Goal: Task Accomplishment & Management: Use online tool/utility

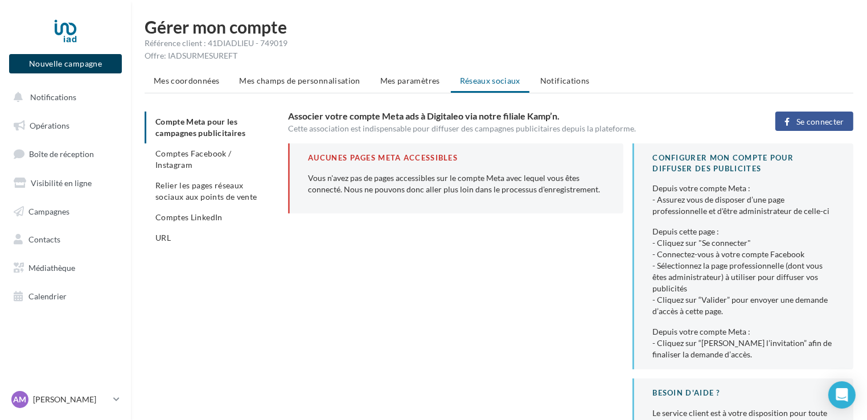
click at [99, 67] on button "Nouvelle campagne" at bounding box center [65, 63] width 113 height 19
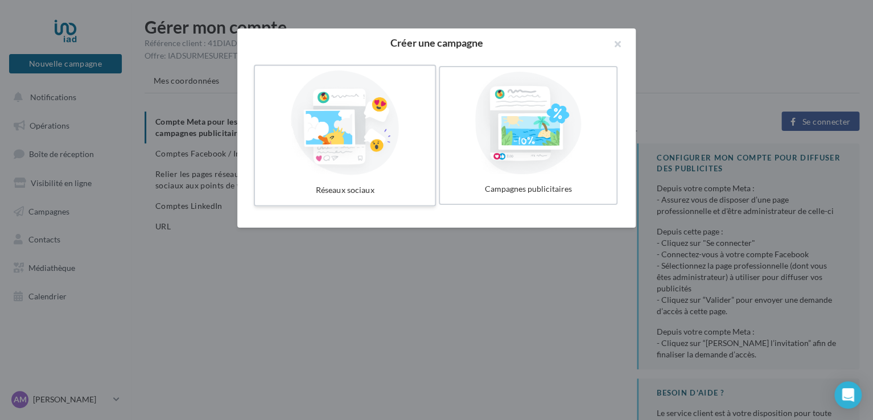
click at [361, 158] on div at bounding box center [345, 123] width 171 height 105
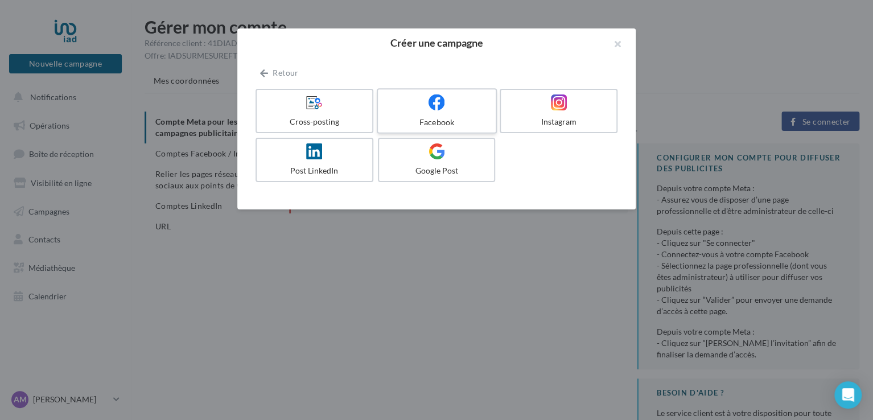
click at [459, 100] on div at bounding box center [437, 103] width 108 height 18
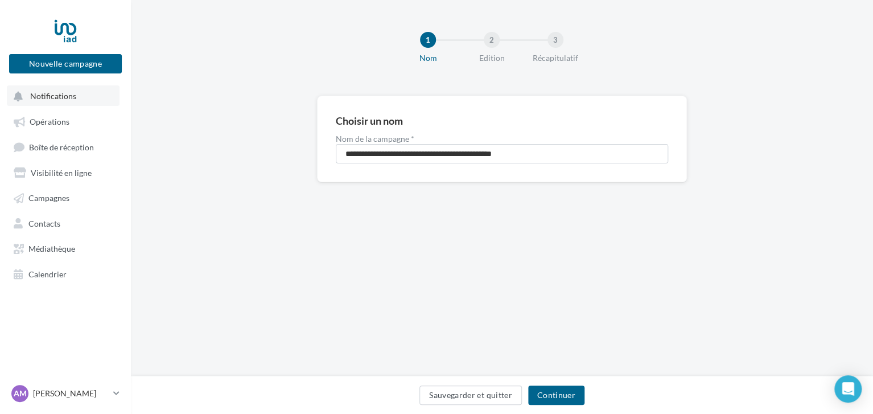
click at [77, 85] on button "Notifications" at bounding box center [63, 95] width 113 height 20
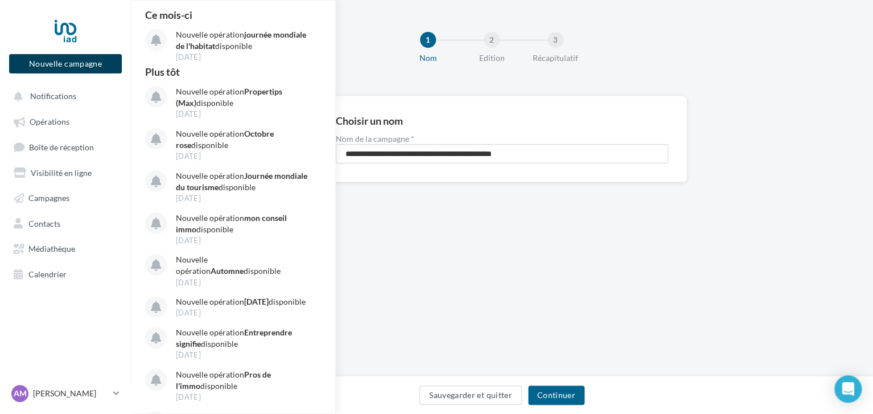
click at [77, 63] on button "Nouvelle campagne" at bounding box center [65, 63] width 113 height 19
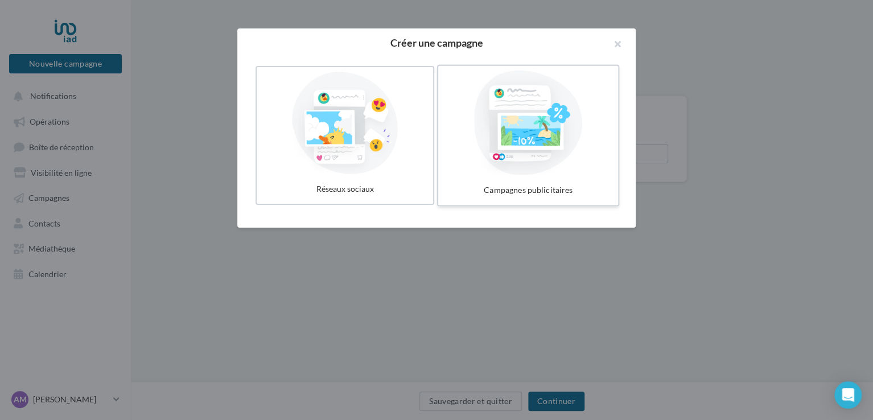
click at [555, 142] on div at bounding box center [528, 123] width 171 height 105
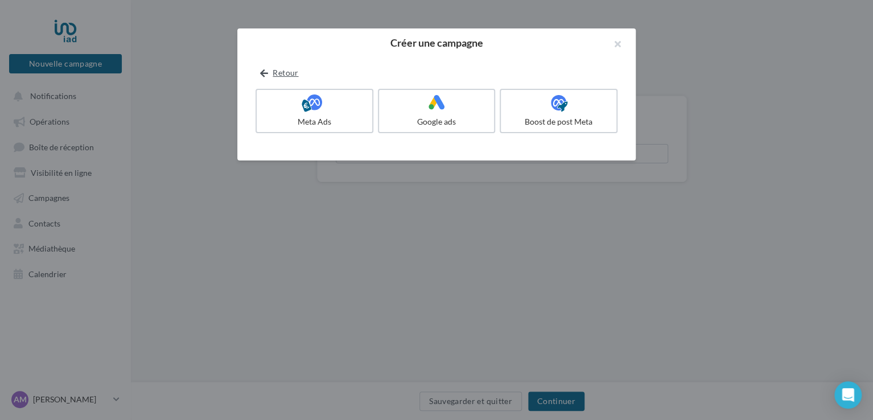
click at [262, 73] on icon at bounding box center [264, 73] width 8 height 0
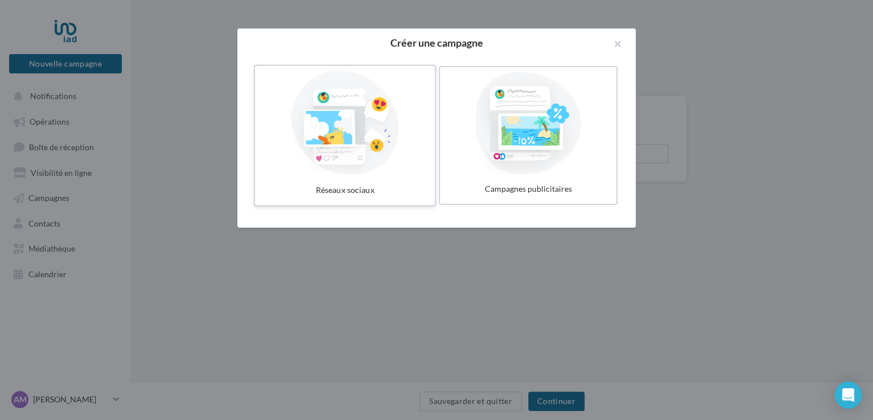
click at [348, 118] on div at bounding box center [345, 123] width 171 height 105
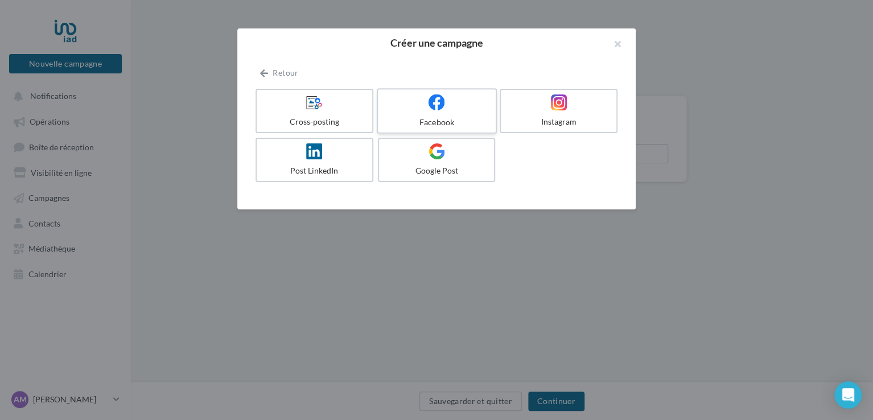
click at [467, 103] on div at bounding box center [437, 103] width 108 height 18
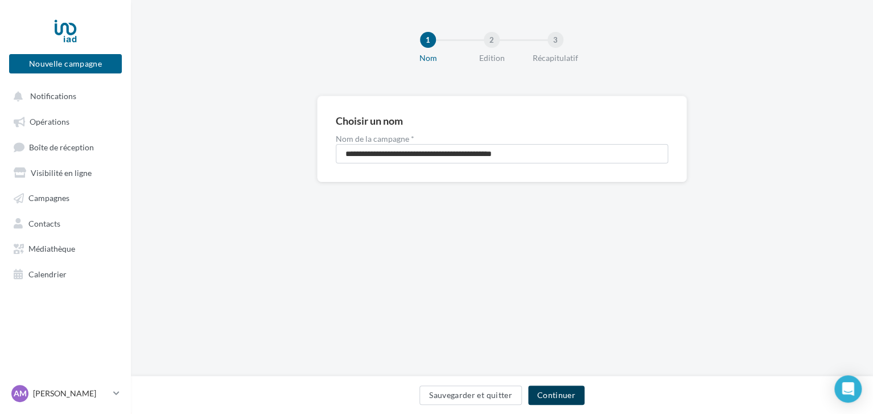
click at [562, 403] on button "Continuer" at bounding box center [556, 394] width 56 height 19
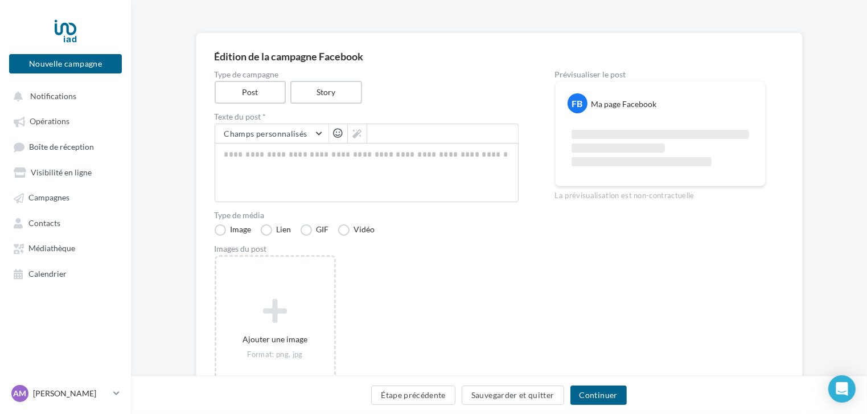
scroll to position [145, 0]
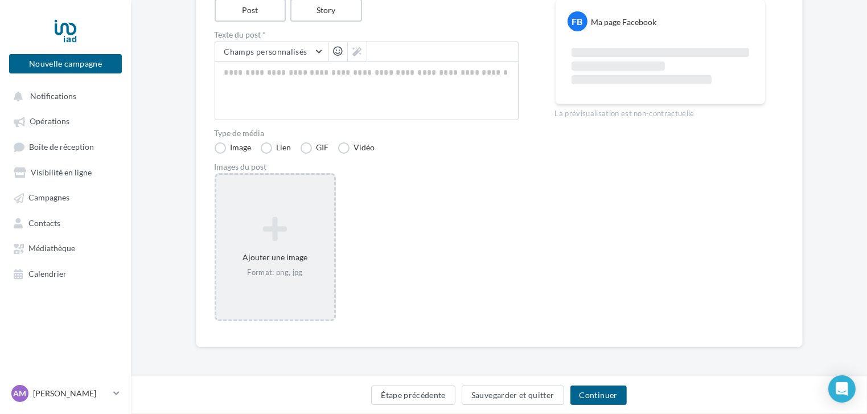
click at [282, 238] on icon at bounding box center [275, 228] width 109 height 27
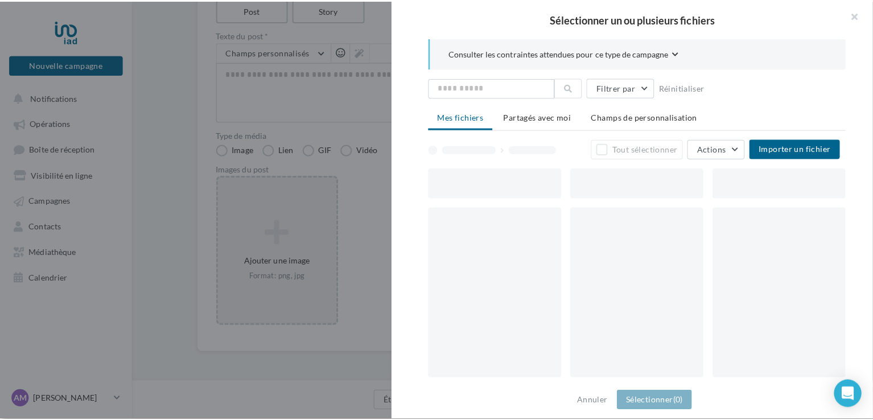
scroll to position [139, 0]
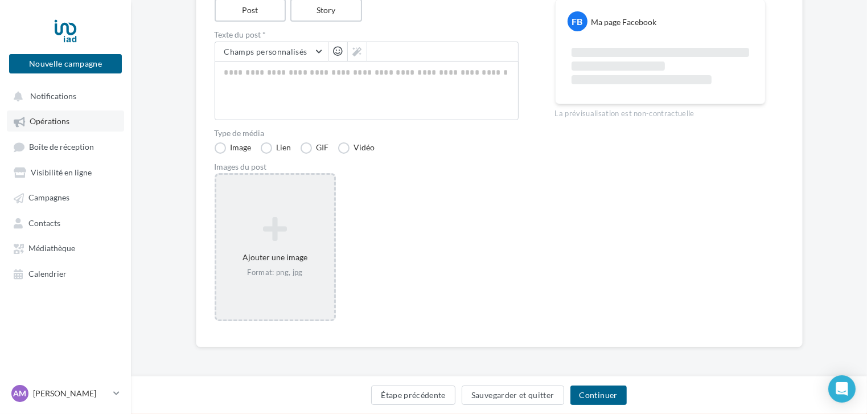
click at [55, 114] on link "Opérations" at bounding box center [65, 120] width 117 height 20
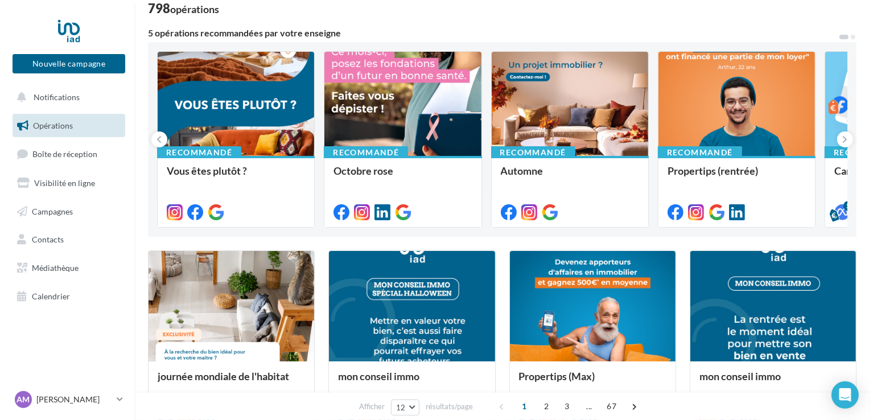
scroll to position [81, 0]
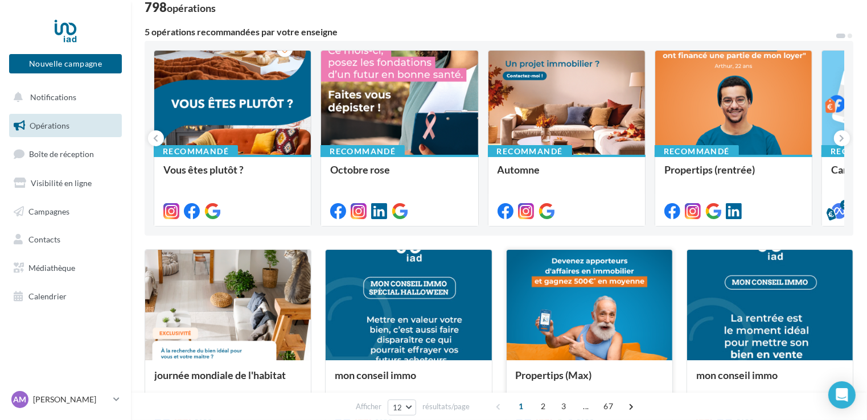
click at [607, 294] on div at bounding box center [590, 306] width 166 height 112
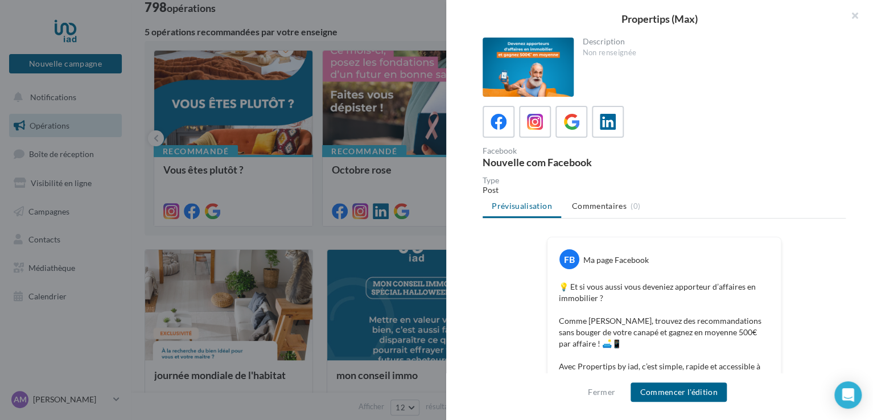
click at [528, 67] on div at bounding box center [528, 67] width 91 height 59
click at [690, 388] on button "Commencer l'édition" at bounding box center [679, 392] width 96 height 19
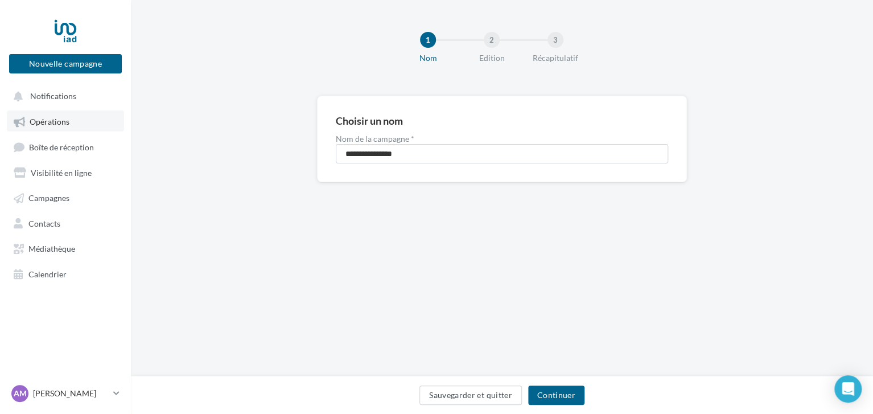
click at [63, 130] on link "Opérations" at bounding box center [65, 120] width 117 height 20
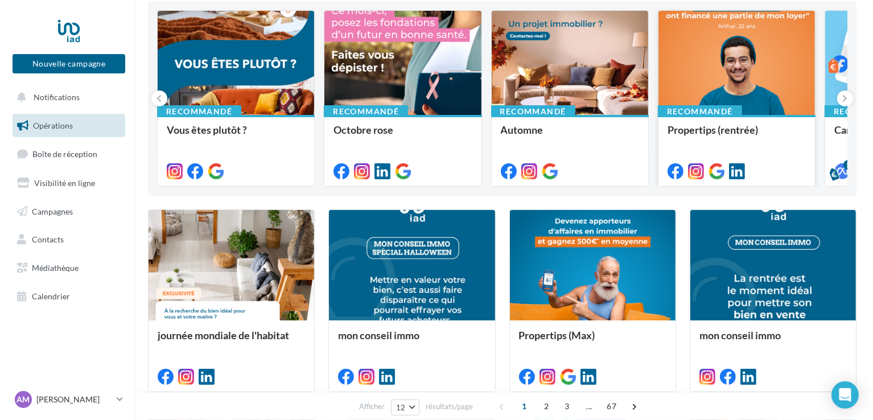
scroll to position [121, 0]
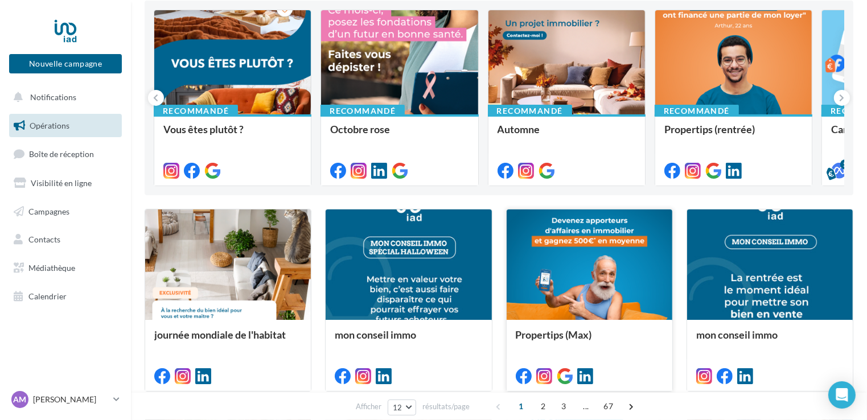
drag, startPoint x: 587, startPoint y: 273, endPoint x: 526, endPoint y: 213, distance: 85.7
click at [526, 213] on div at bounding box center [590, 265] width 166 height 112
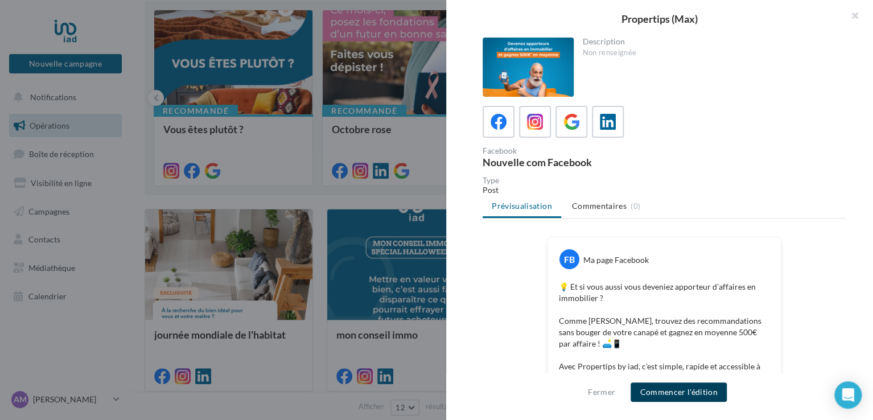
click at [693, 393] on button "Commencer l'édition" at bounding box center [679, 392] width 96 height 19
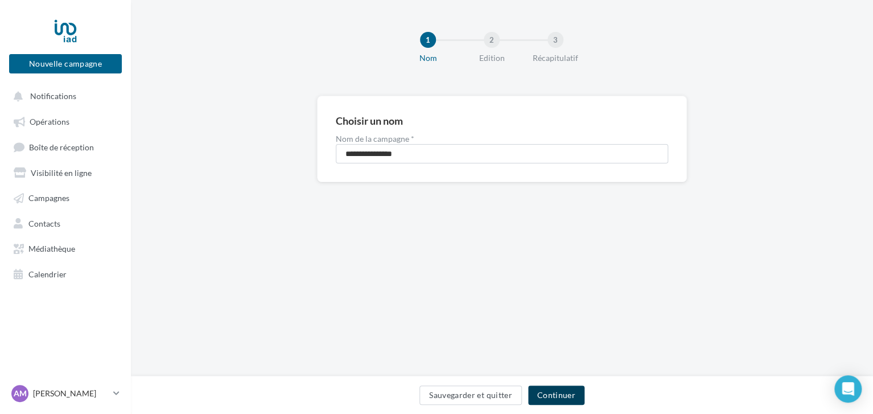
click at [558, 394] on button "Continuer" at bounding box center [556, 394] width 56 height 19
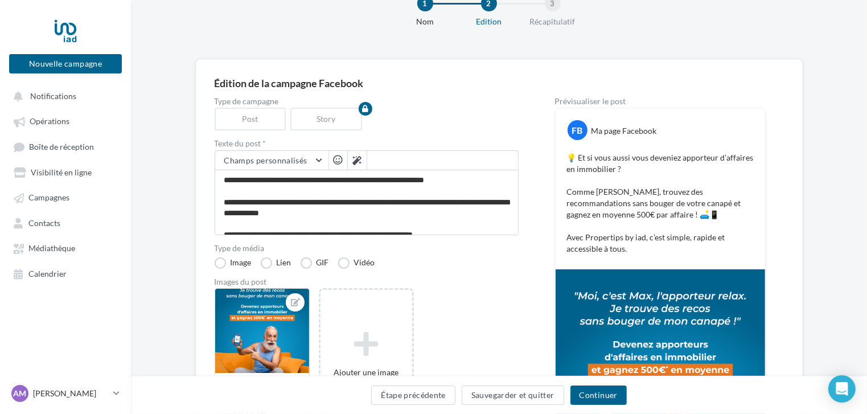
scroll to position [38, 0]
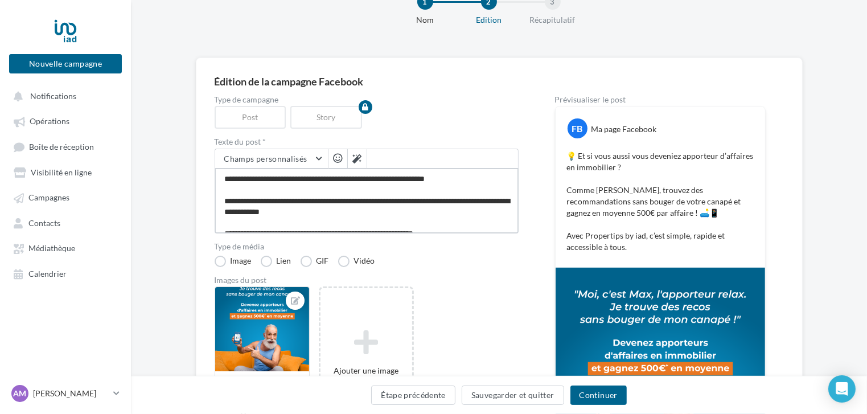
drag, startPoint x: 423, startPoint y: 194, endPoint x: 451, endPoint y: 217, distance: 35.9
click at [451, 217] on textarea "**********" at bounding box center [367, 200] width 304 height 65
click at [451, 229] on textarea "**********" at bounding box center [367, 200] width 304 height 65
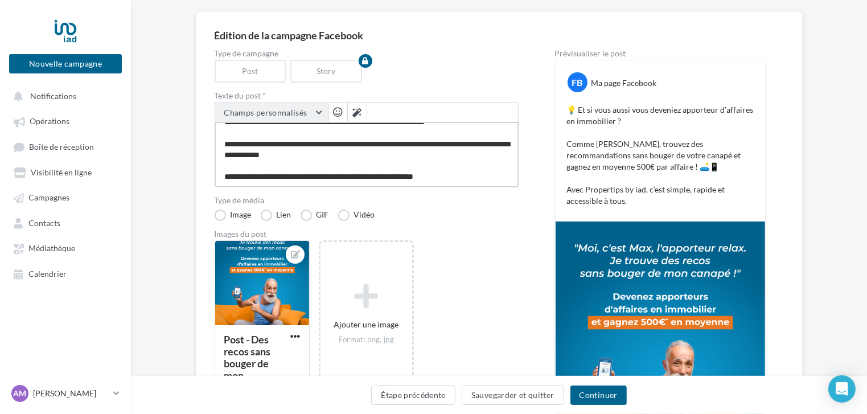
scroll to position [0, 0]
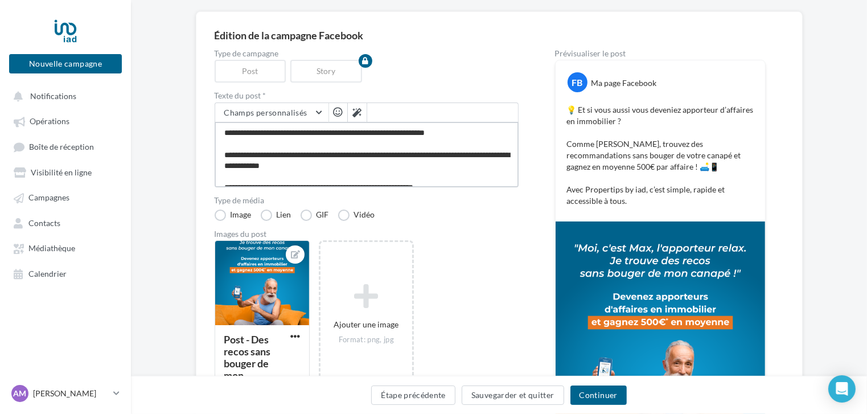
drag, startPoint x: 440, startPoint y: 174, endPoint x: 217, endPoint y: 98, distance: 235.4
click at [217, 98] on div "**********" at bounding box center [367, 140] width 304 height 96
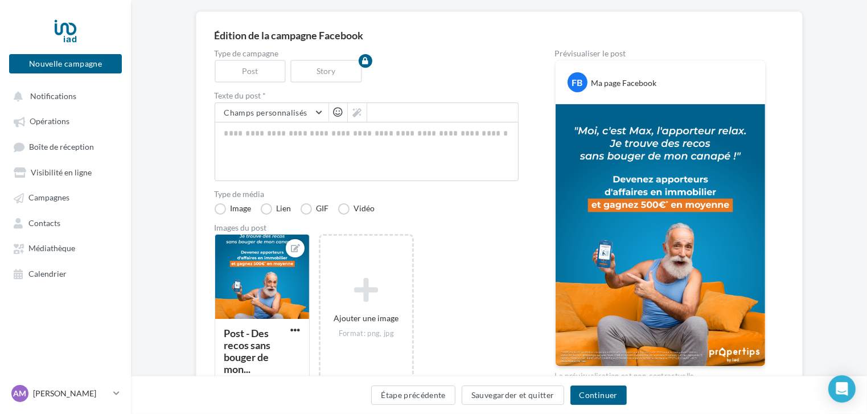
click at [78, 133] on ul "Opérations Boîte de réception Visibilité en ligne Campagnes Contacts Médiathèqu…" at bounding box center [66, 197] width 122 height 182
click at [76, 126] on link "Opérations" at bounding box center [65, 120] width 117 height 20
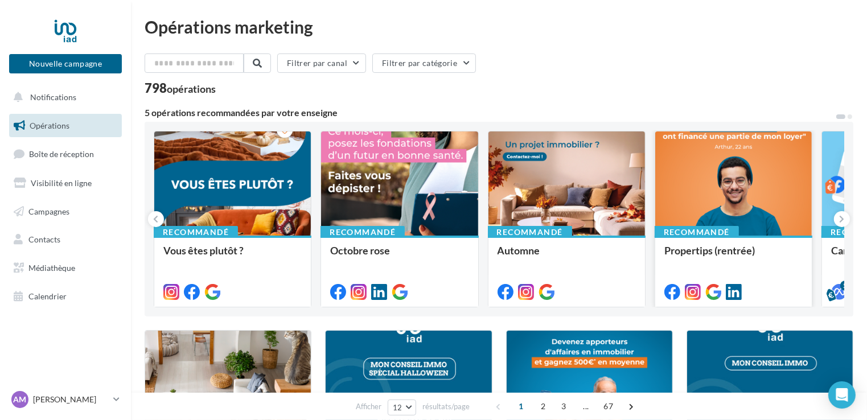
click at [698, 198] on div at bounding box center [733, 183] width 157 height 105
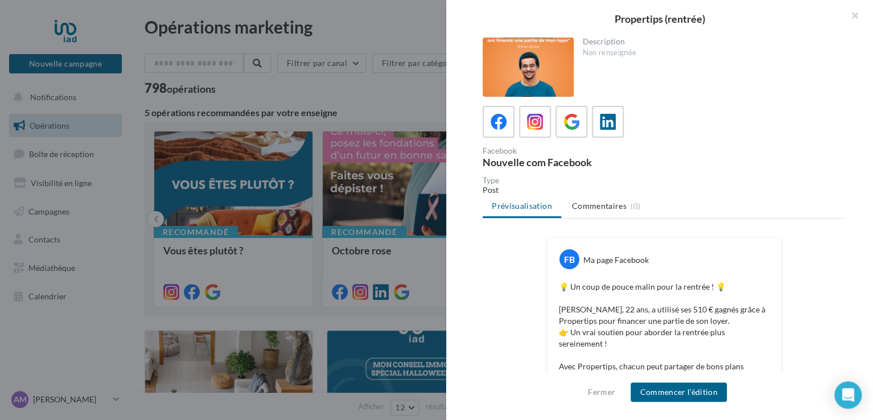
click at [524, 64] on div at bounding box center [528, 67] width 91 height 59
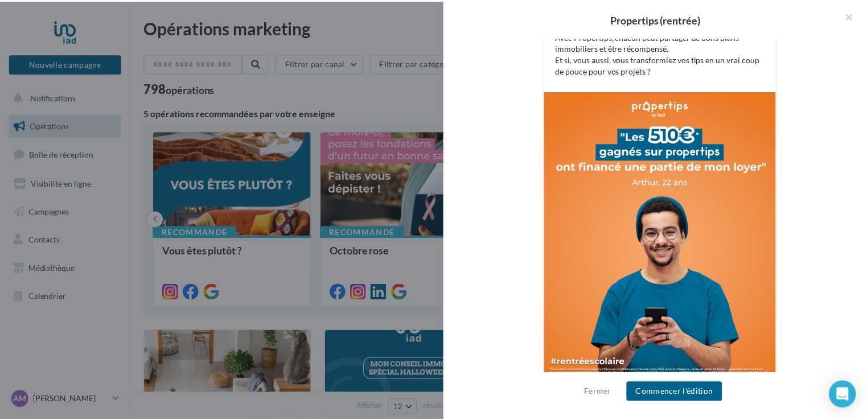
scroll to position [344, 0]
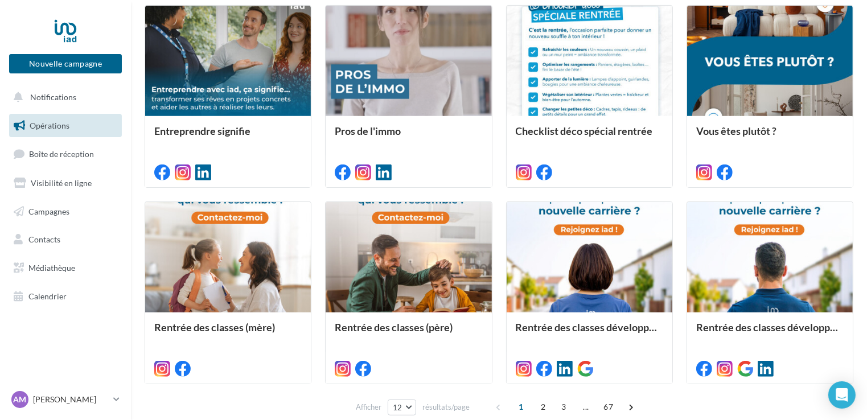
scroll to position [580, 0]
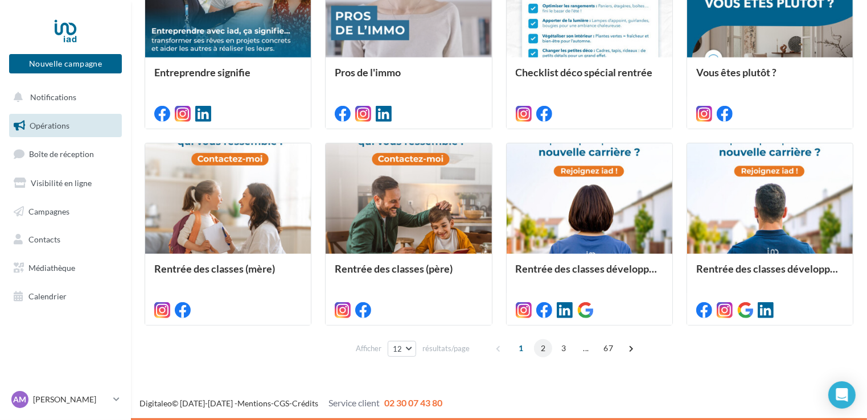
click at [544, 352] on span "2" at bounding box center [543, 348] width 18 height 18
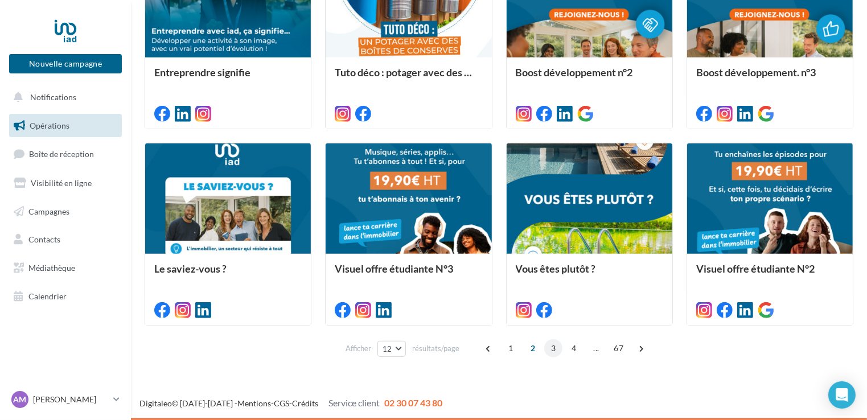
click at [556, 349] on span "3" at bounding box center [553, 348] width 18 height 18
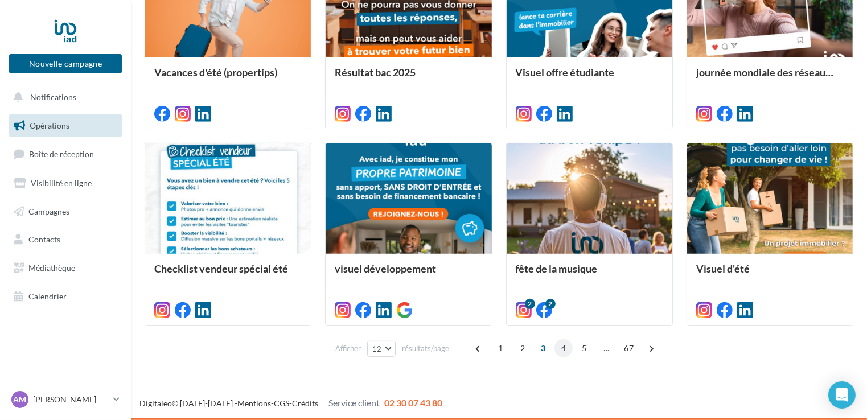
click at [556, 350] on span "4" at bounding box center [563, 348] width 18 height 18
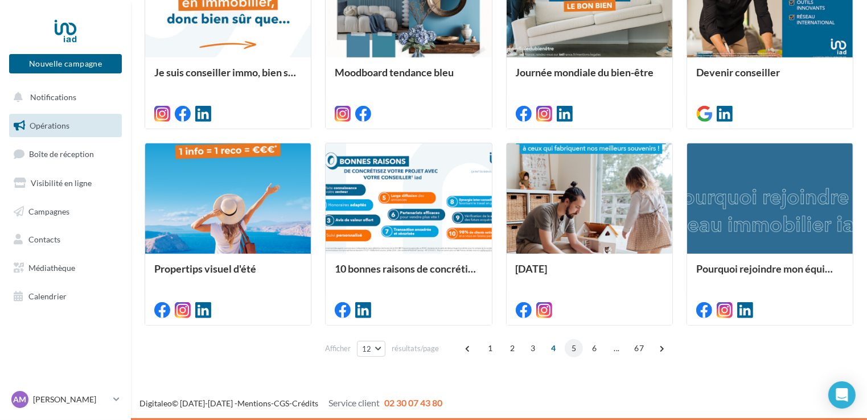
click at [571, 353] on span "5" at bounding box center [574, 348] width 18 height 18
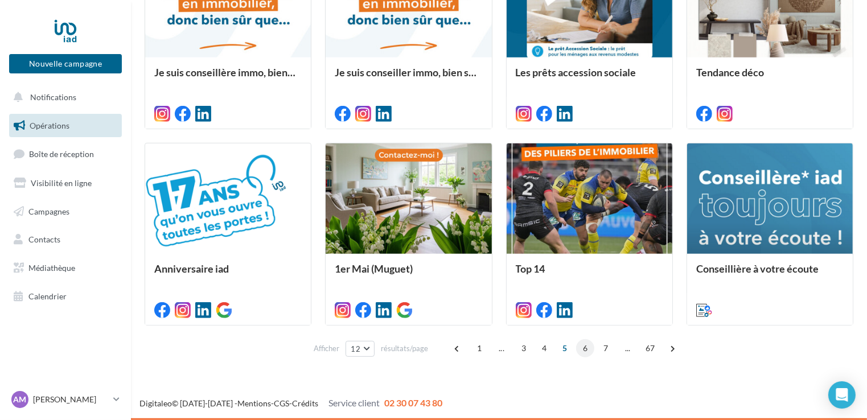
click at [587, 348] on span "6" at bounding box center [585, 348] width 18 height 18
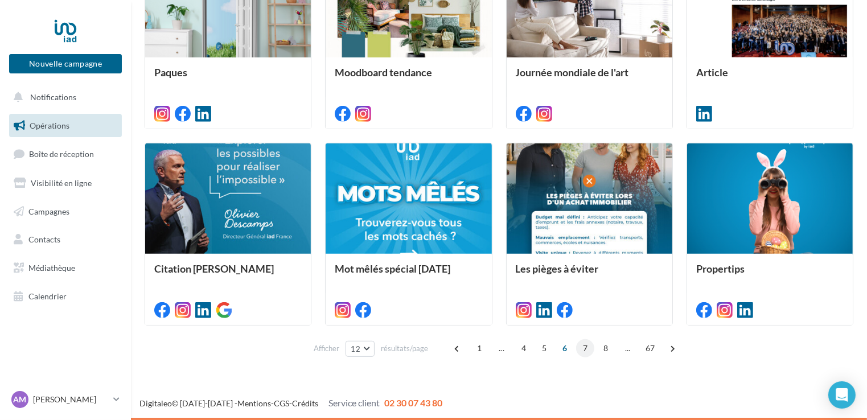
click at [584, 347] on span "7" at bounding box center [585, 348] width 18 height 18
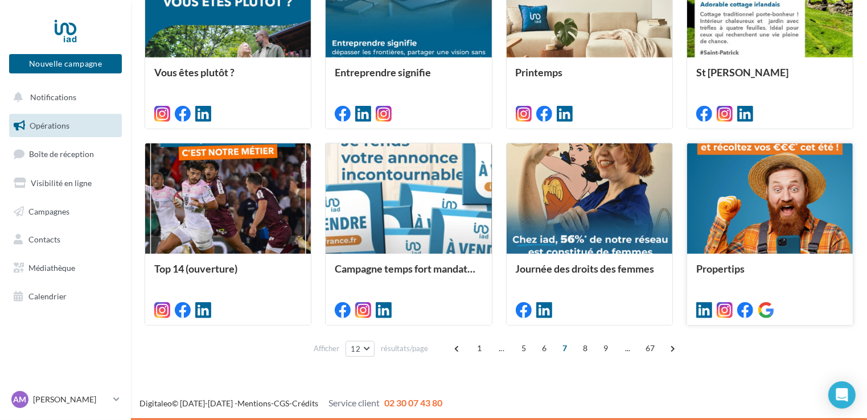
click at [845, 208] on div at bounding box center [770, 199] width 166 height 112
click at [227, 371] on div "Propertips Description Non renseignée Post LinkedIn Nouveau post LinkedIn Prévi…" at bounding box center [499, 371] width 709 height 0
click at [479, 347] on span "1" at bounding box center [479, 348] width 18 height 18
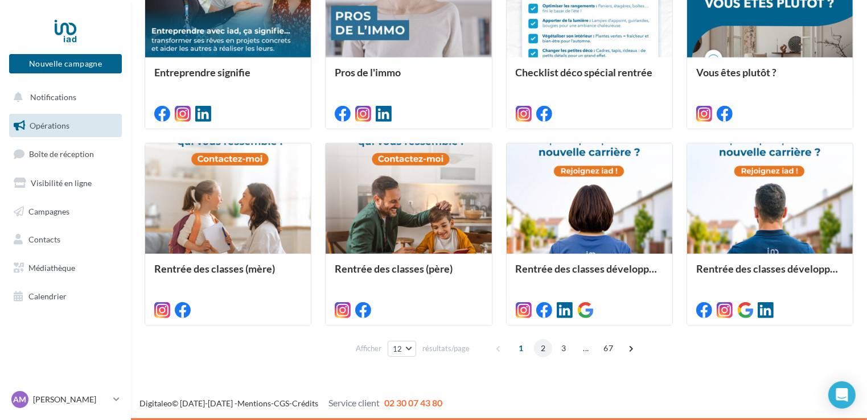
click at [544, 344] on span "2" at bounding box center [543, 348] width 18 height 18
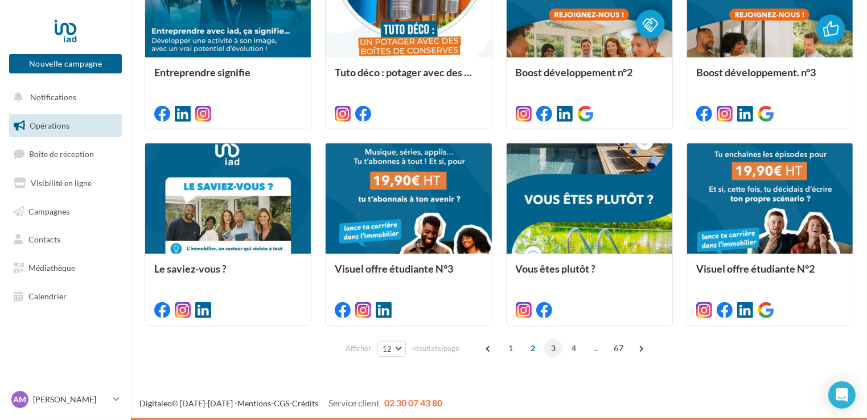
click at [556, 344] on span "3" at bounding box center [553, 348] width 18 height 18
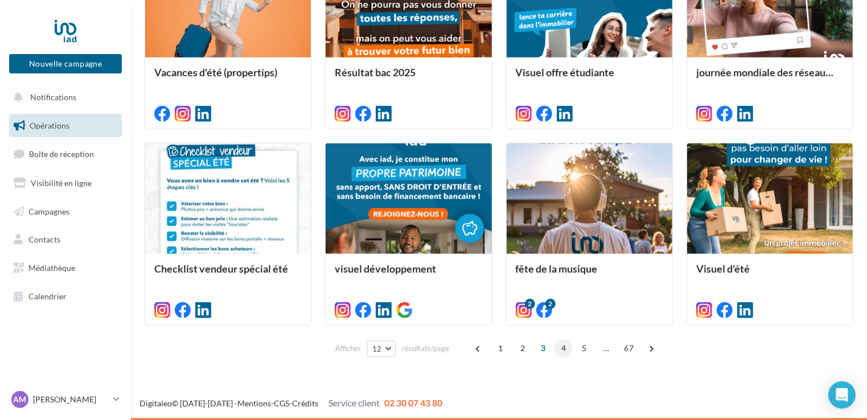
click at [562, 348] on span "4" at bounding box center [563, 348] width 18 height 18
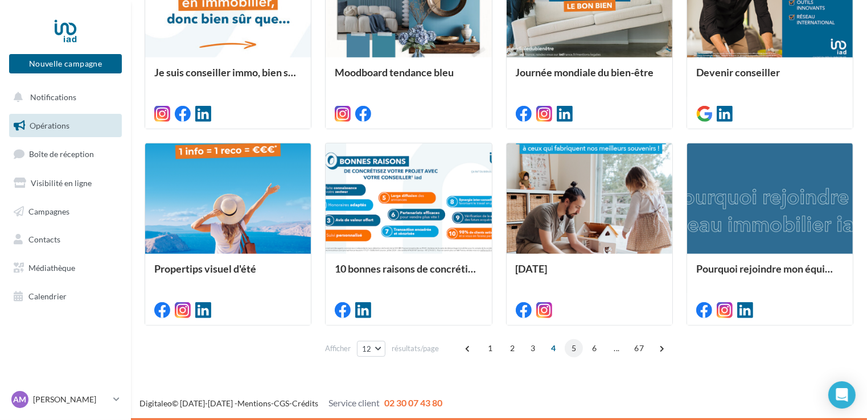
click at [571, 343] on span "5" at bounding box center [574, 348] width 18 height 18
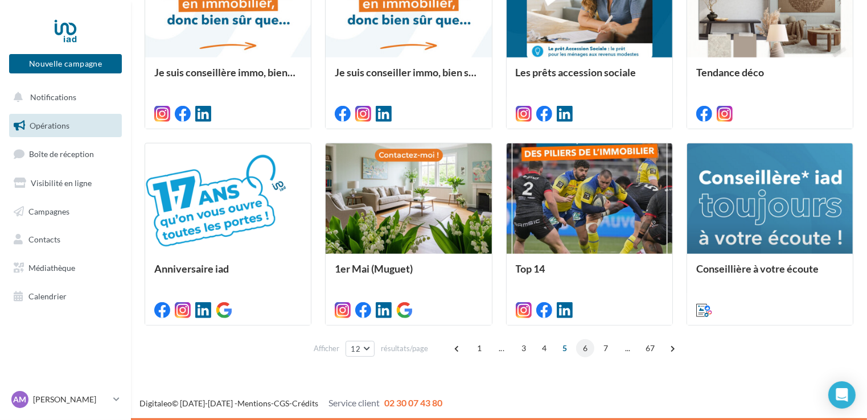
click at [577, 353] on span "6" at bounding box center [585, 348] width 18 height 18
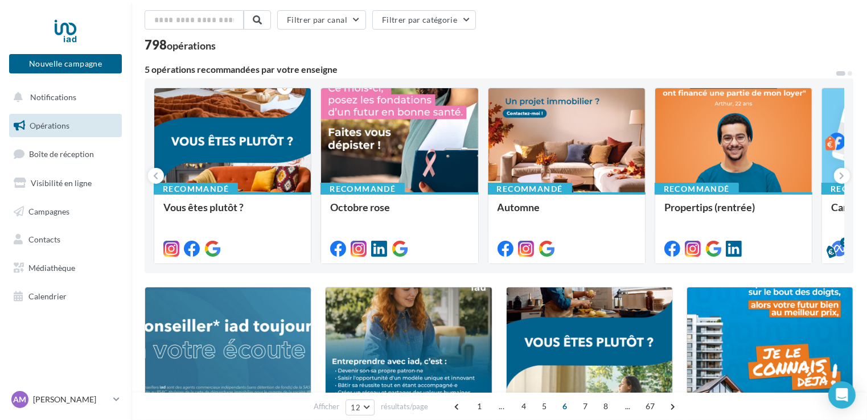
scroll to position [0, 0]
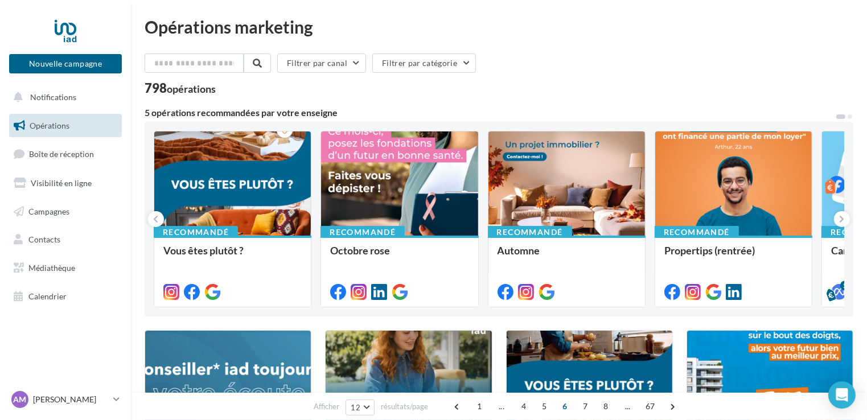
click at [76, 134] on link "Opérations" at bounding box center [65, 126] width 117 height 24
click at [211, 64] on input "text" at bounding box center [195, 63] width 100 height 19
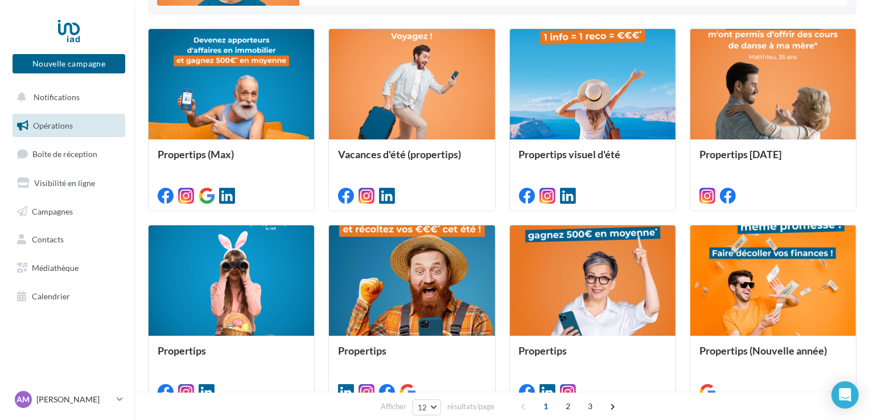
scroll to position [207, 0]
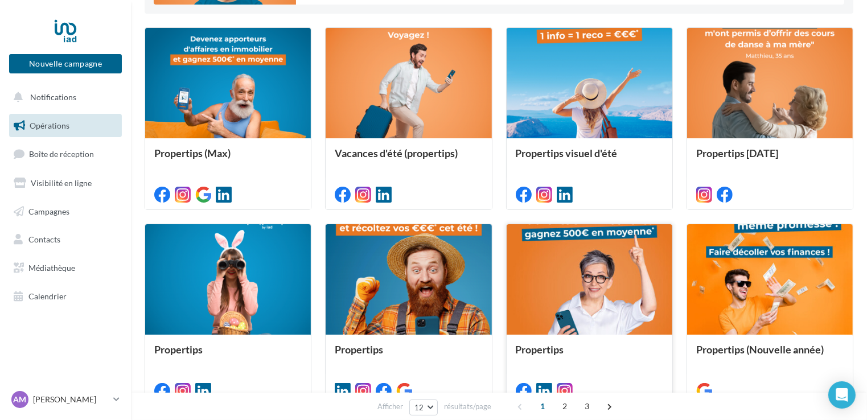
type input "****"
click at [590, 285] on div at bounding box center [590, 280] width 166 height 112
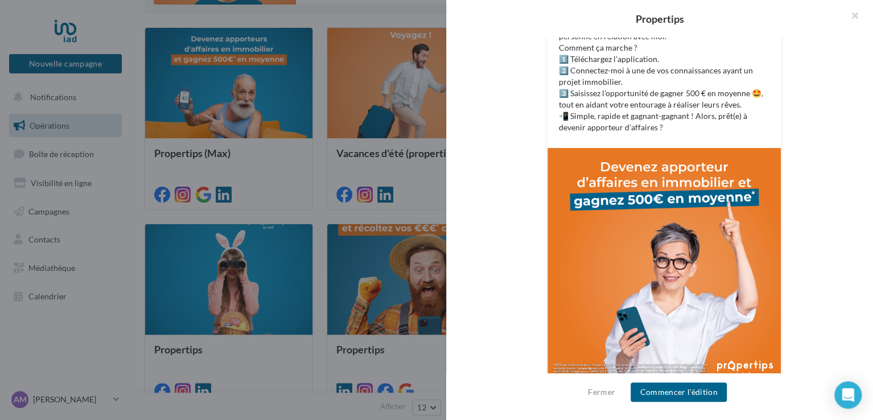
scroll to position [297, 0]
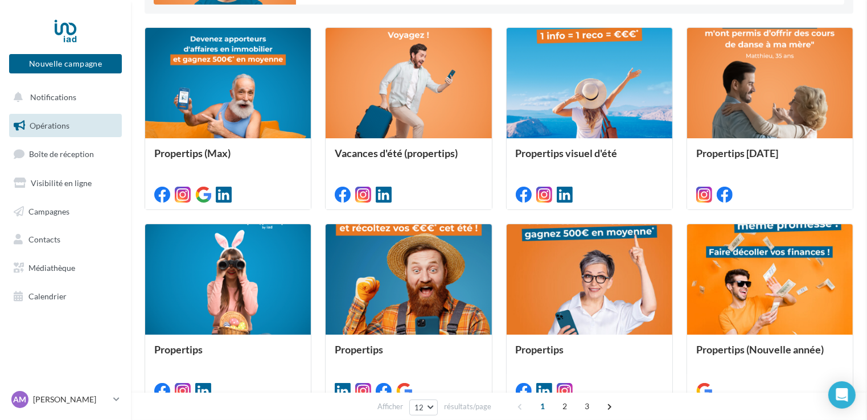
click at [803, 284] on div at bounding box center [770, 280] width 166 height 112
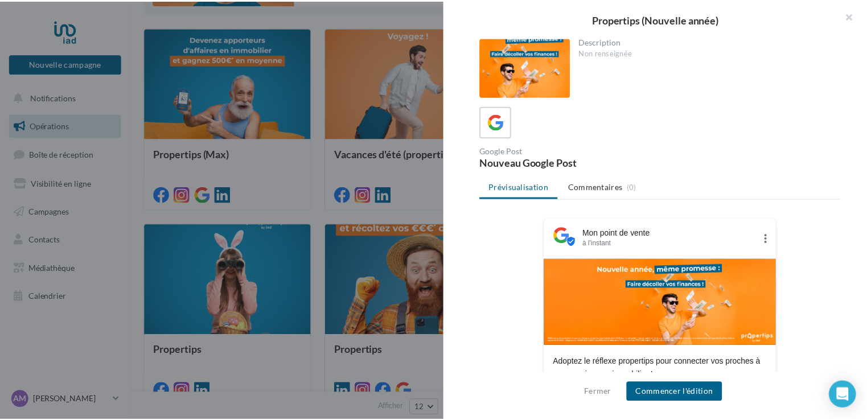
scroll to position [156, 0]
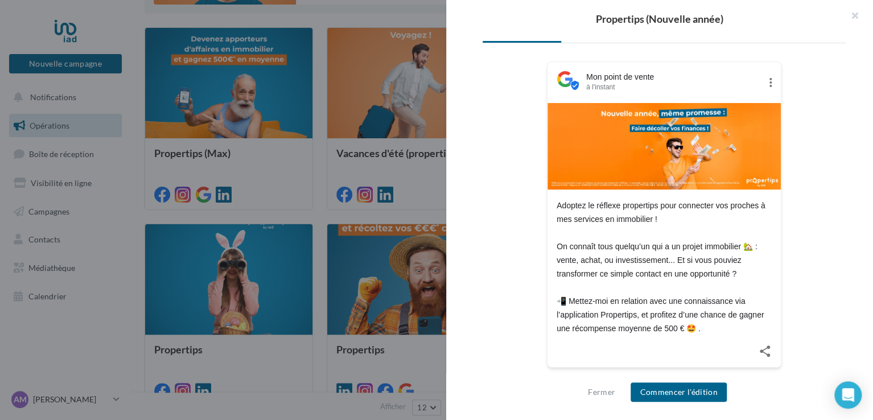
click at [353, 139] on div at bounding box center [436, 210] width 873 height 420
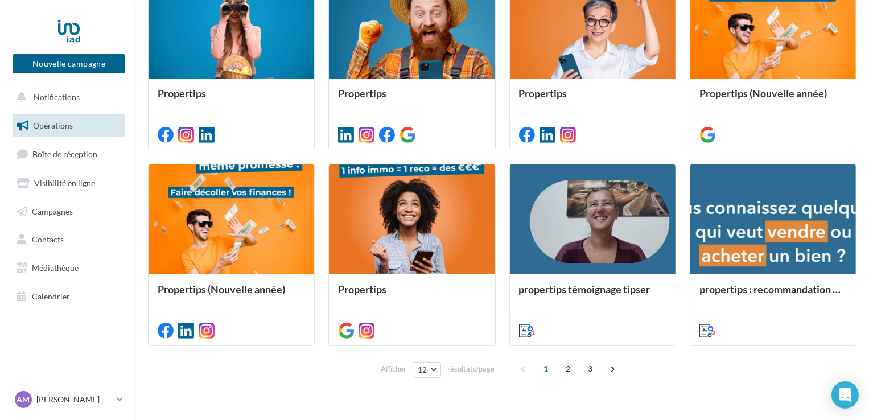
scroll to position [464, 0]
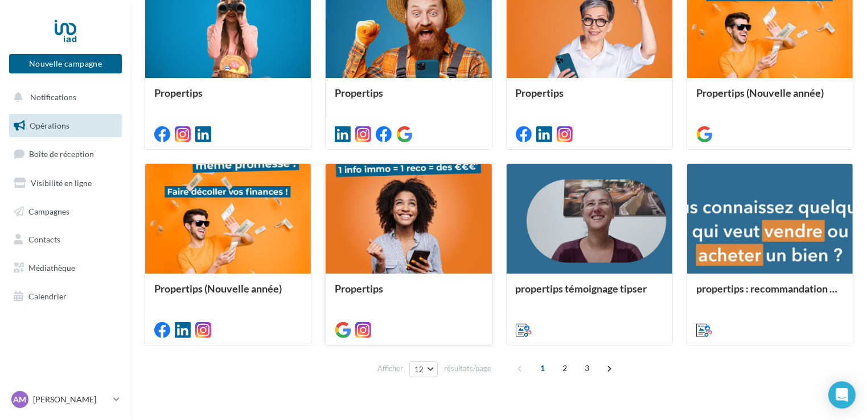
click at [378, 184] on div at bounding box center [409, 220] width 166 height 112
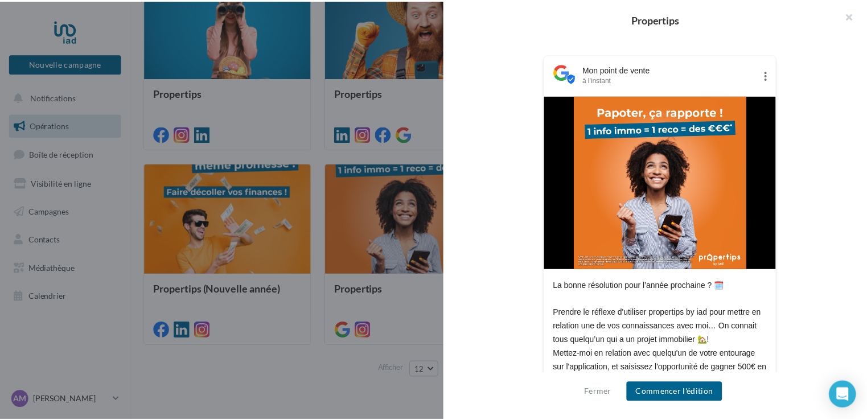
scroll to position [162, 0]
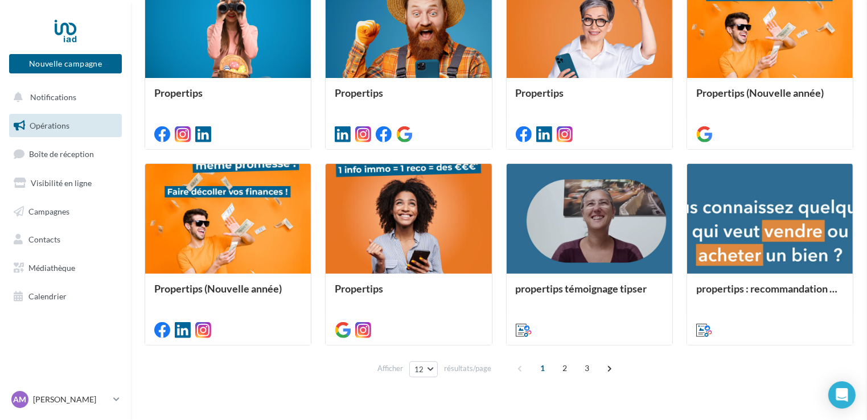
click at [392, 391] on div "Propertips Description Non renseignée Google Post Nouveau Google Post Prévisual…" at bounding box center [499, 391] width 709 height 0
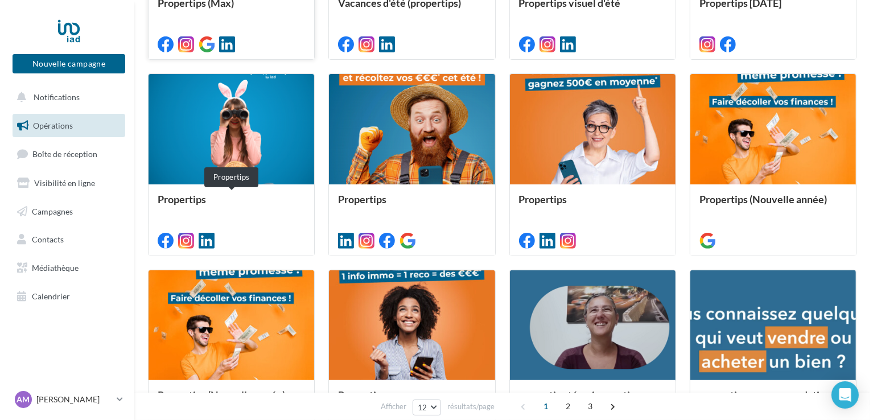
scroll to position [359, 0]
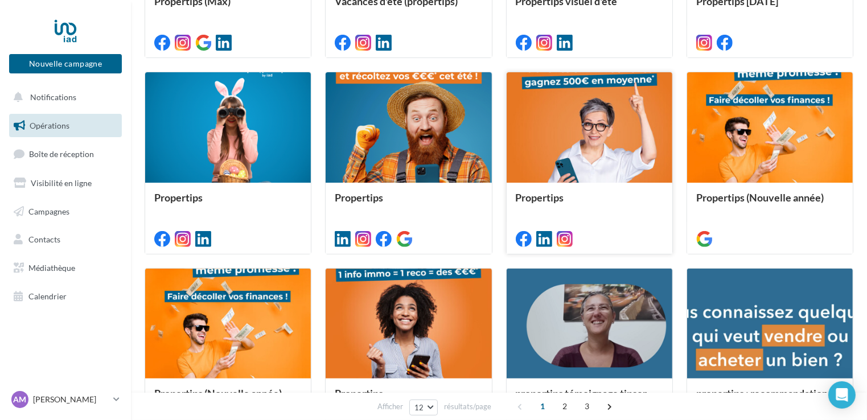
click at [589, 136] on div at bounding box center [590, 128] width 166 height 112
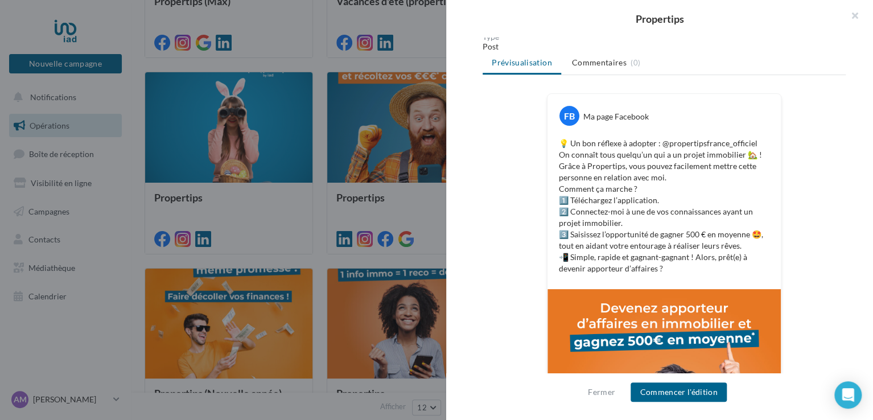
scroll to position [144, 0]
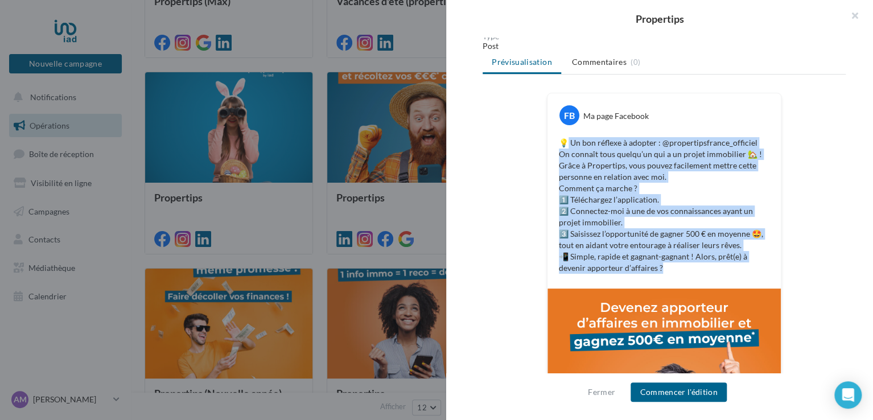
drag, startPoint x: 560, startPoint y: 137, endPoint x: 713, endPoint y: 278, distance: 207.8
click at [713, 278] on div "FB Ma page Facebook 💡 Un bon réflexe à adopter : @propertipsfrance_officiel On …" at bounding box center [664, 190] width 233 height 195
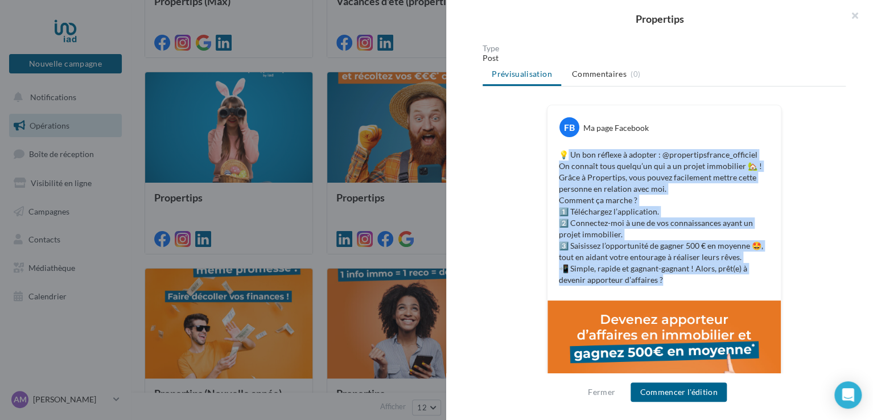
scroll to position [132, 0]
click at [712, 396] on button "Commencer l'édition" at bounding box center [679, 392] width 96 height 19
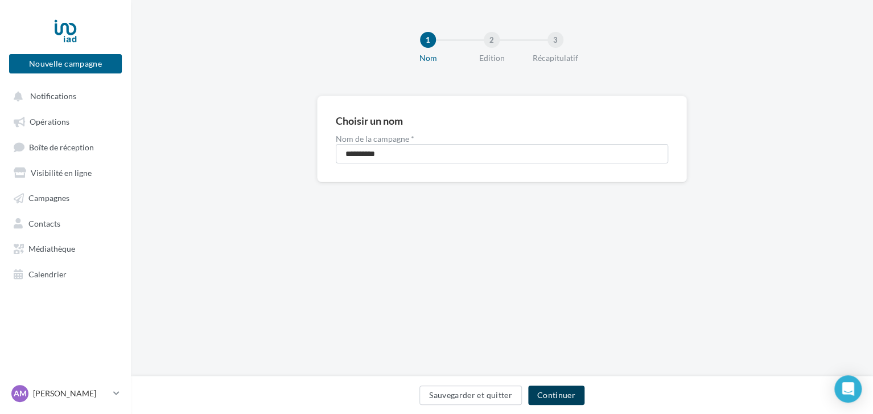
click at [541, 398] on button "Continuer" at bounding box center [556, 394] width 56 height 19
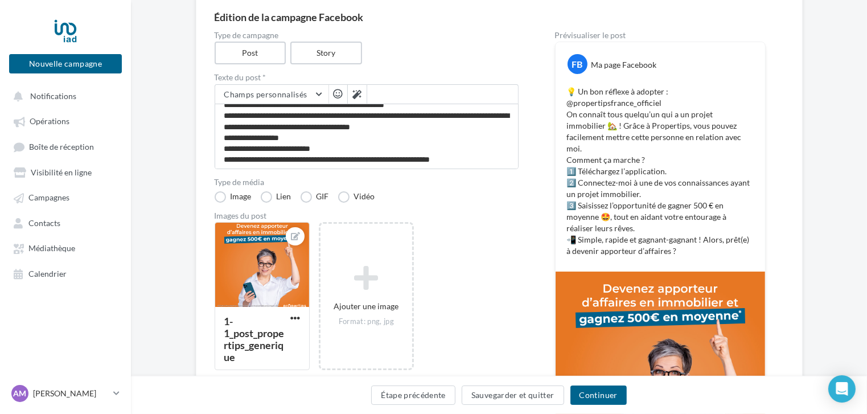
scroll to position [105, 0]
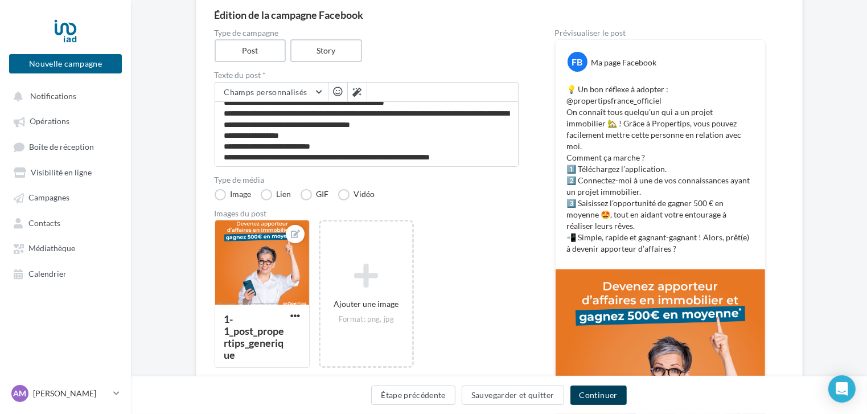
click at [601, 394] on button "Continuer" at bounding box center [598, 394] width 56 height 19
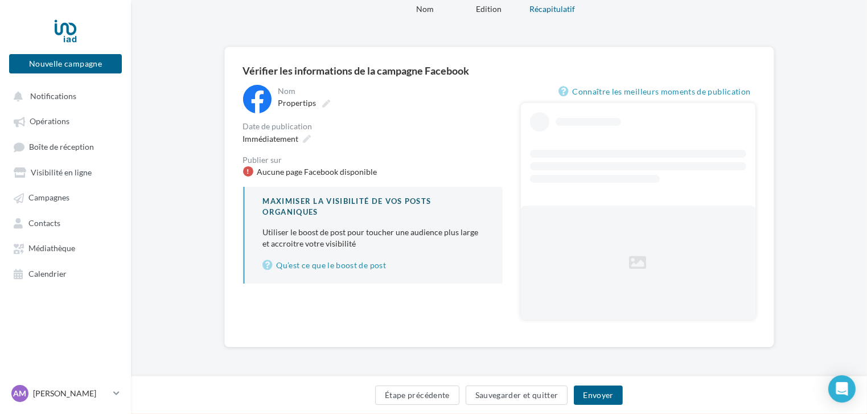
scroll to position [4, 0]
